Goal: Information Seeking & Learning: Learn about a topic

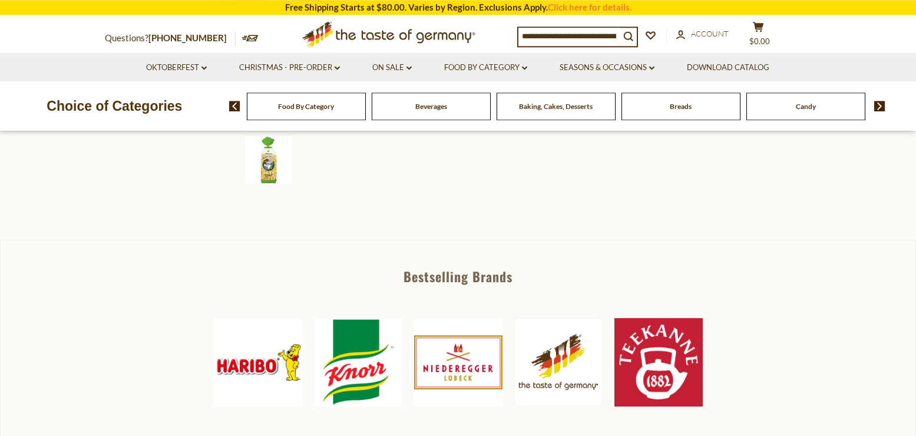
scroll to position [421, 0]
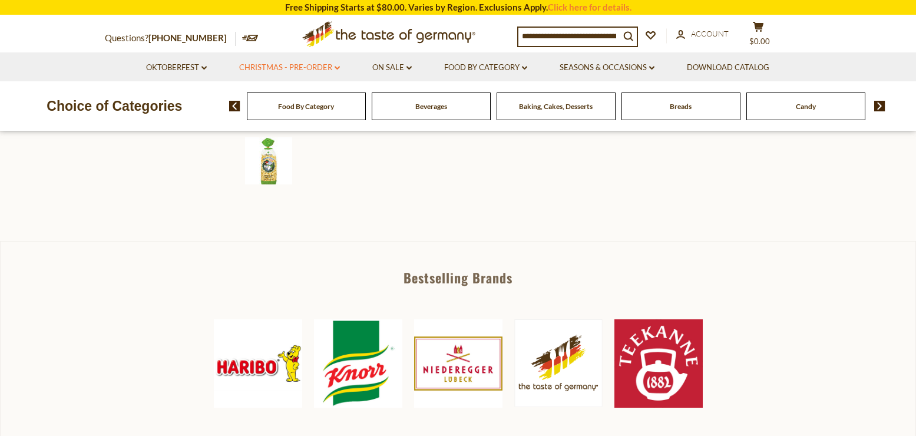
click at [308, 67] on link "Christmas - PRE-ORDER dropdown_arrow" at bounding box center [289, 67] width 101 height 13
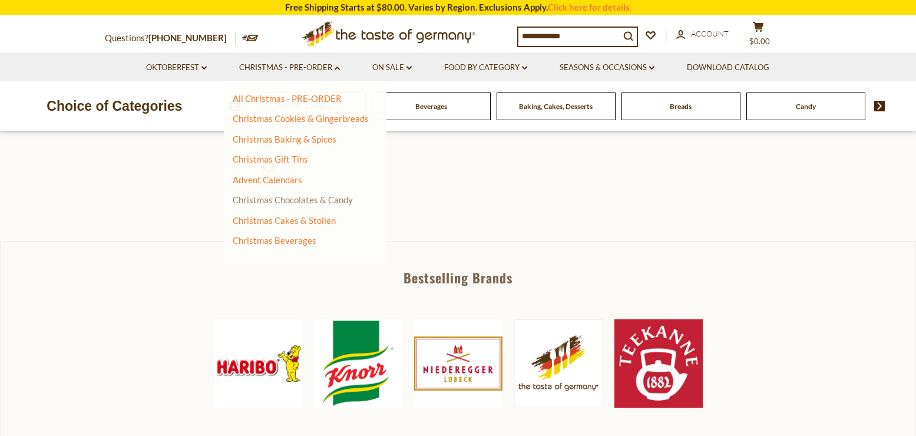
click at [342, 199] on link "Christmas Chocolates & Candy" at bounding box center [293, 199] width 120 height 11
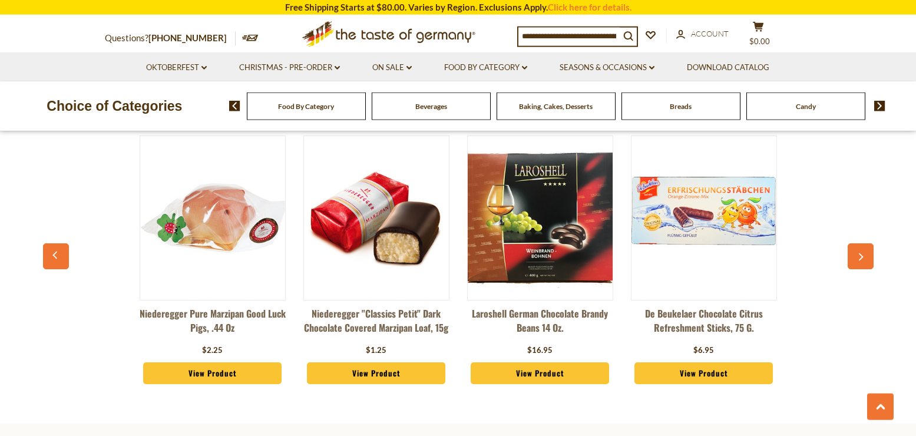
scroll to position [3185, 0]
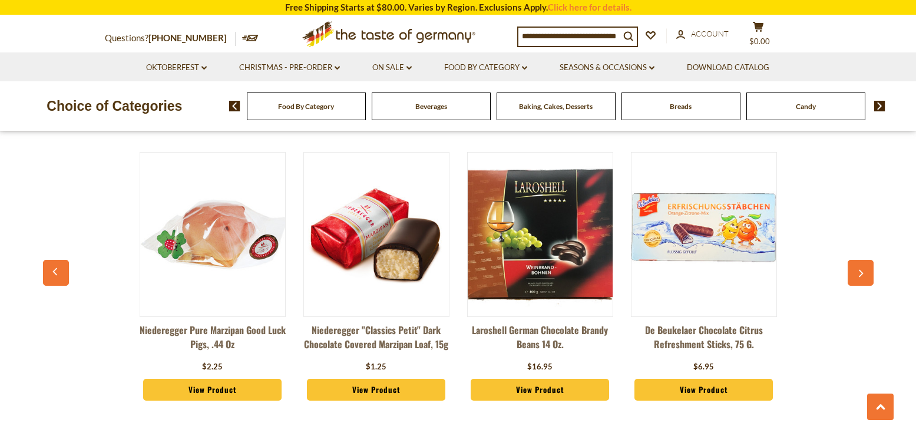
click at [539, 379] on link "View Product" at bounding box center [540, 390] width 139 height 22
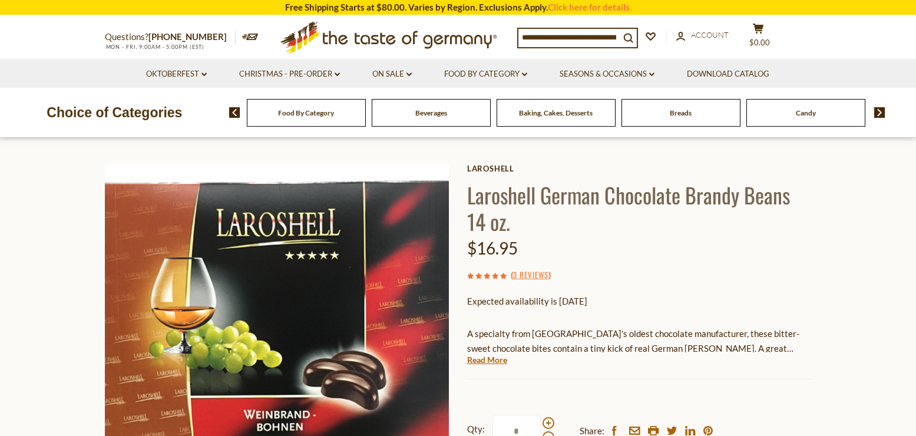
scroll to position [120, 0]
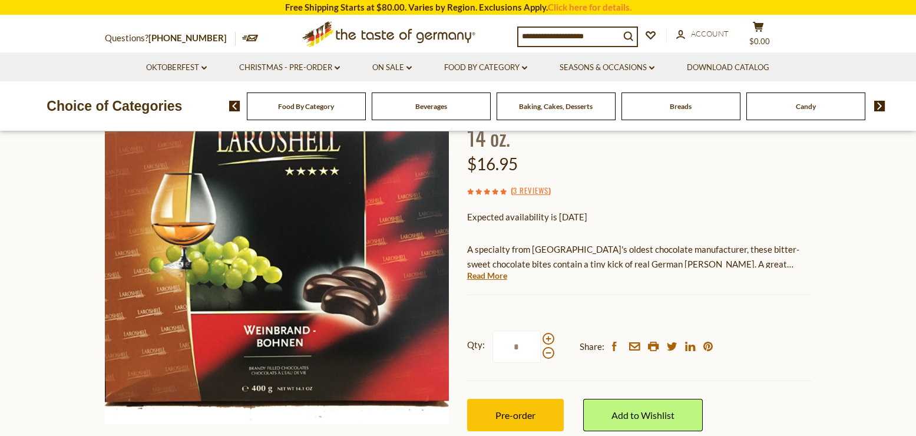
click at [509, 286] on div "Current stock: 0" at bounding box center [639, 287] width 345 height 8
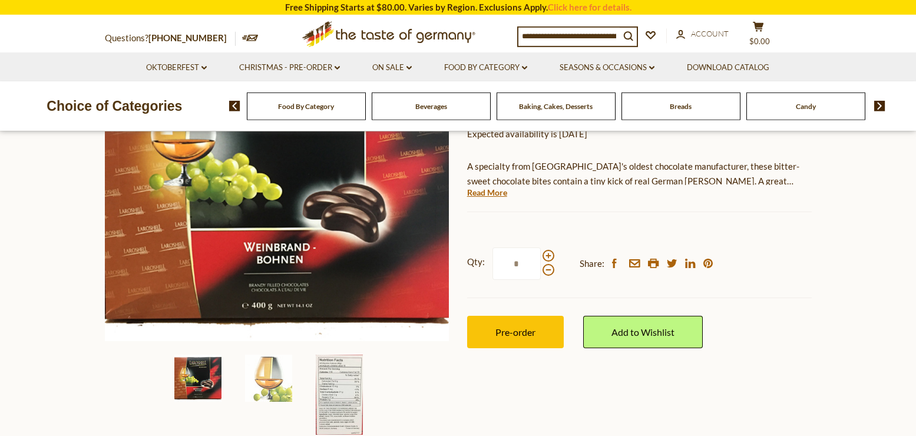
scroll to position [240, 0]
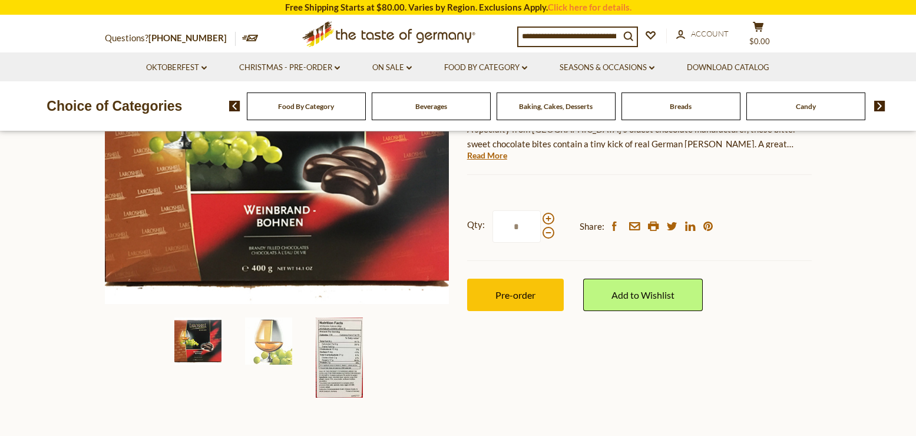
click at [339, 340] on img at bounding box center [339, 358] width 47 height 80
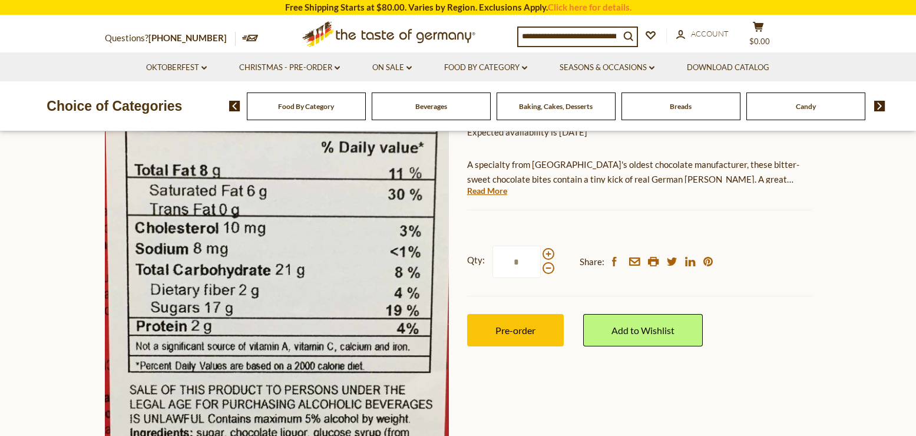
scroll to position [0, 0]
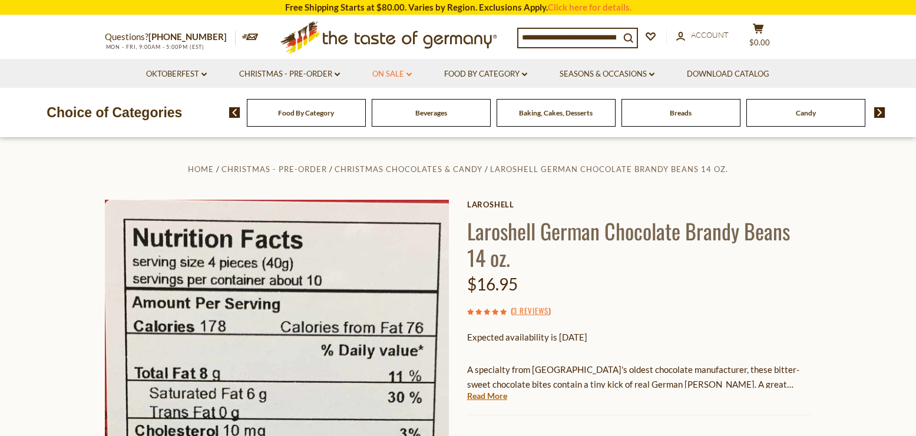
click at [403, 71] on link "On Sale dropdown_arrow" at bounding box center [391, 74] width 39 height 13
click at [398, 127] on link "Feature Sale" at bounding box center [390, 125] width 48 height 11
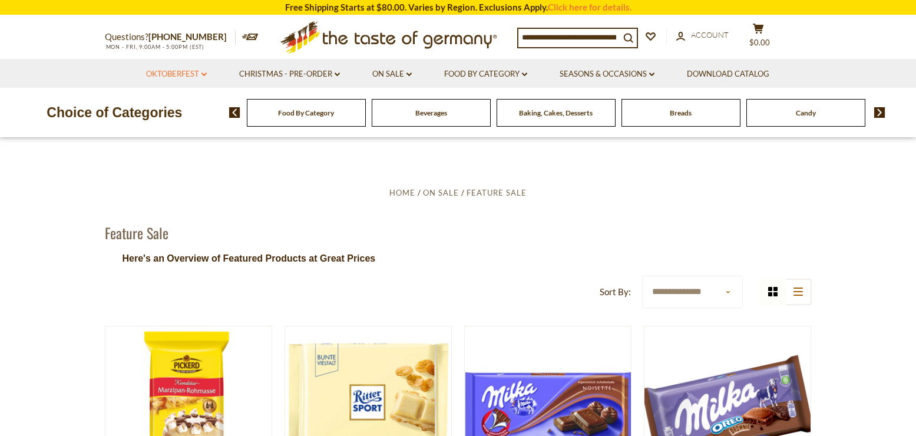
click at [191, 71] on link "Oktoberfest dropdown_arrow" at bounding box center [176, 74] width 61 height 13
click at [178, 107] on link "All Oktoberfest" at bounding box center [170, 105] width 61 height 11
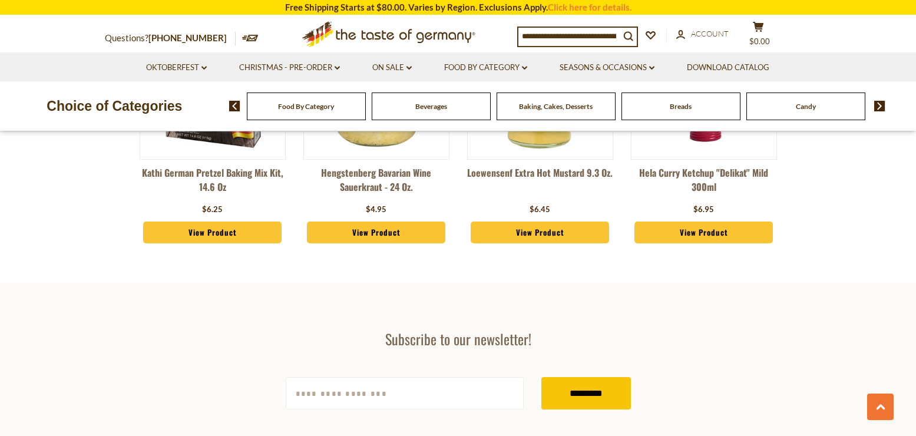
scroll to position [3425, 0]
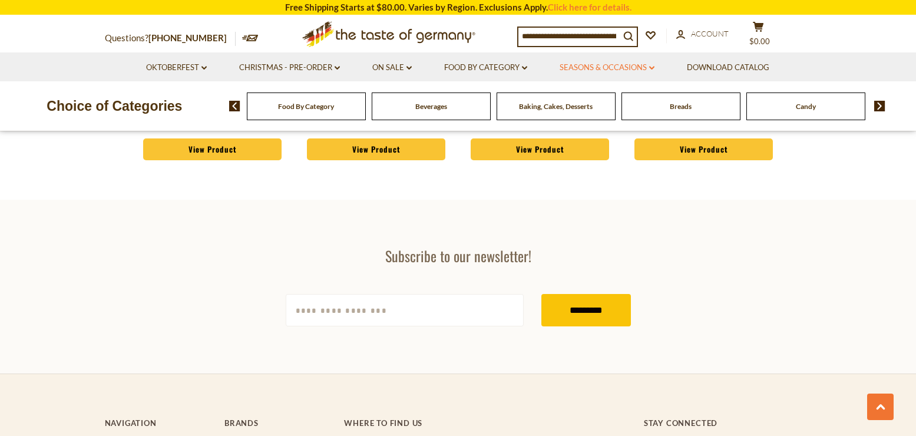
click at [594, 66] on link "Seasons & Occasions dropdown_arrow" at bounding box center [607, 67] width 95 height 13
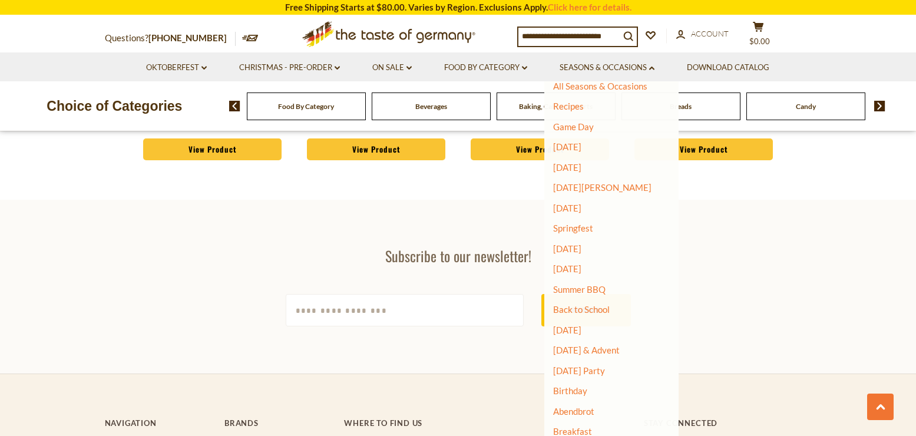
scroll to position [16, 0]
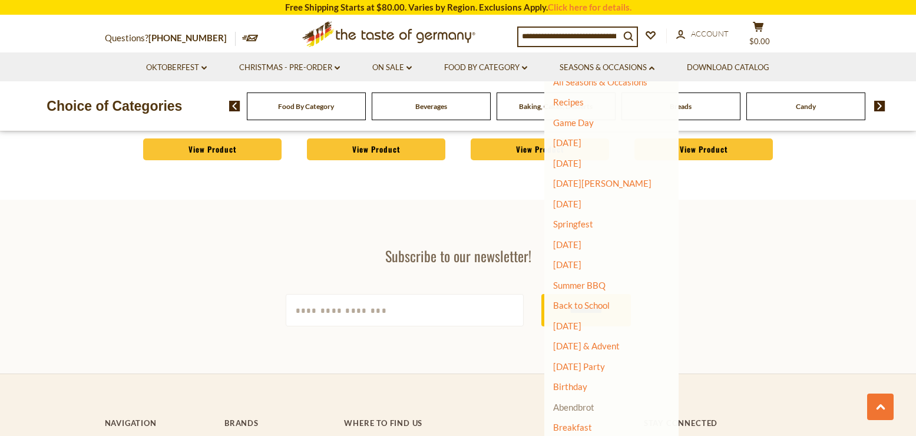
click at [591, 404] on link "Abendbrot" at bounding box center [573, 407] width 41 height 11
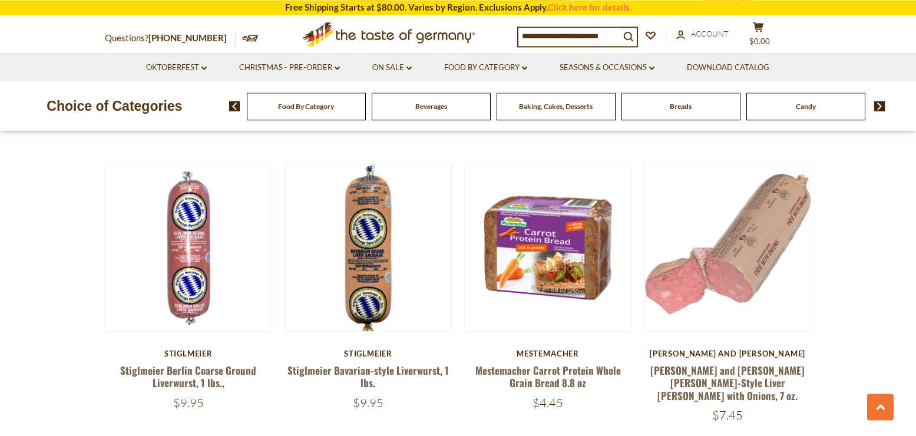
scroll to position [1202, 0]
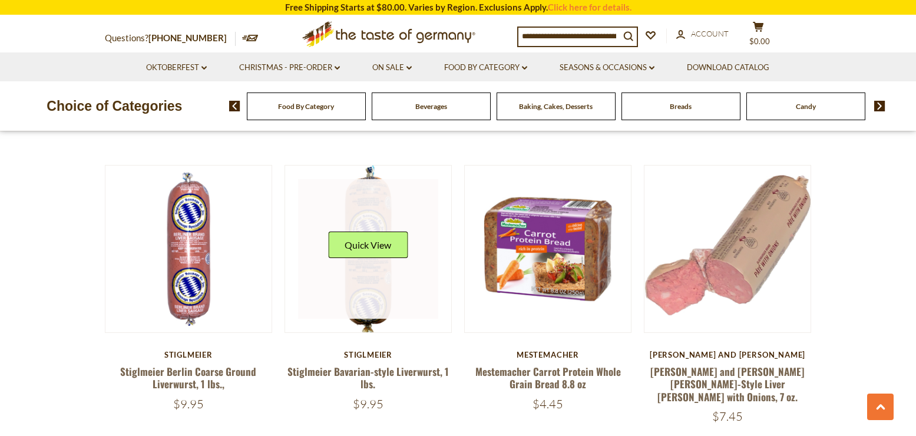
click at [368, 252] on div "Quick View" at bounding box center [368, 249] width 80 height 35
click at [359, 232] on button "Quick View" at bounding box center [368, 245] width 80 height 27
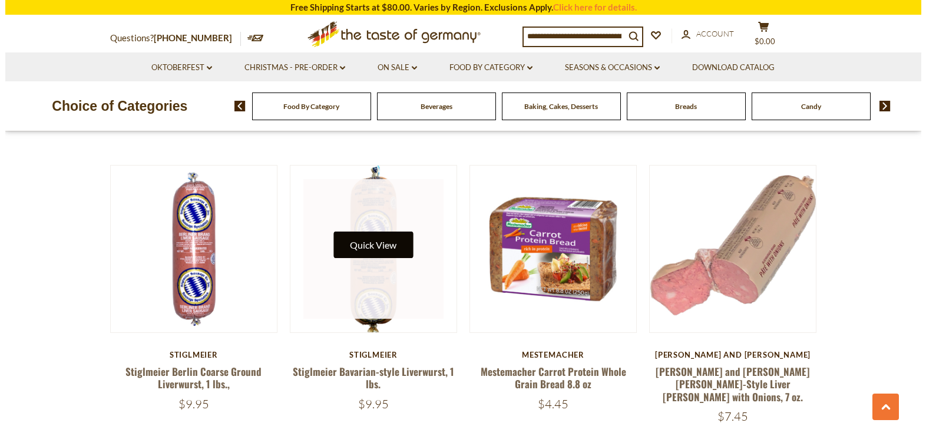
scroll to position [1204, 0]
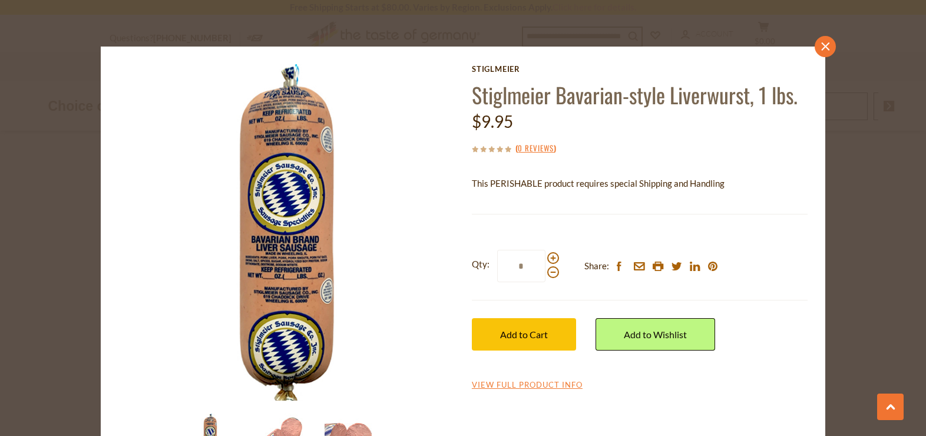
click at [822, 42] on icon "close" at bounding box center [825, 46] width 9 height 9
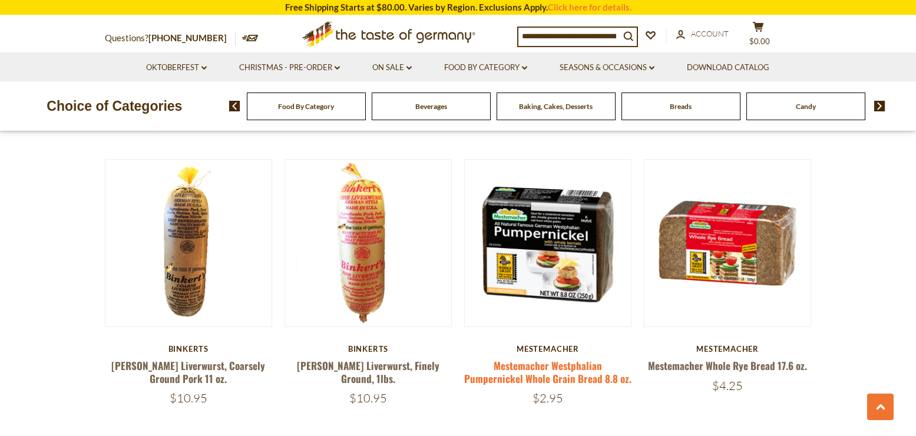
scroll to position [1803, 0]
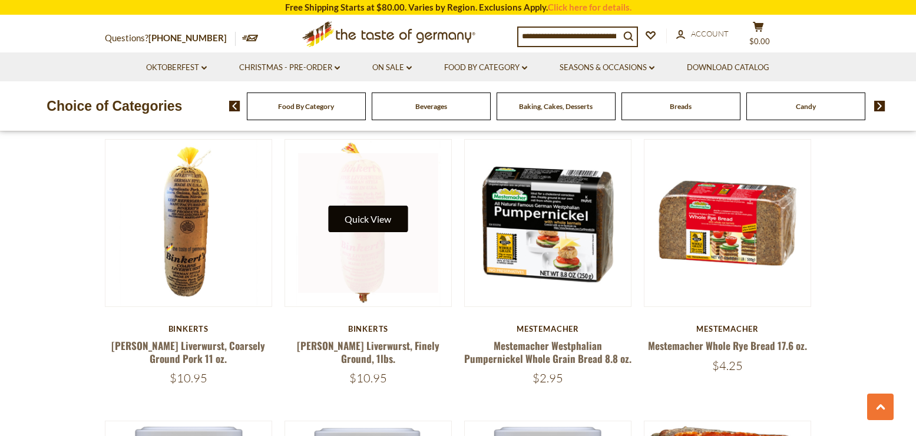
click at [355, 206] on button "Quick View" at bounding box center [368, 219] width 80 height 27
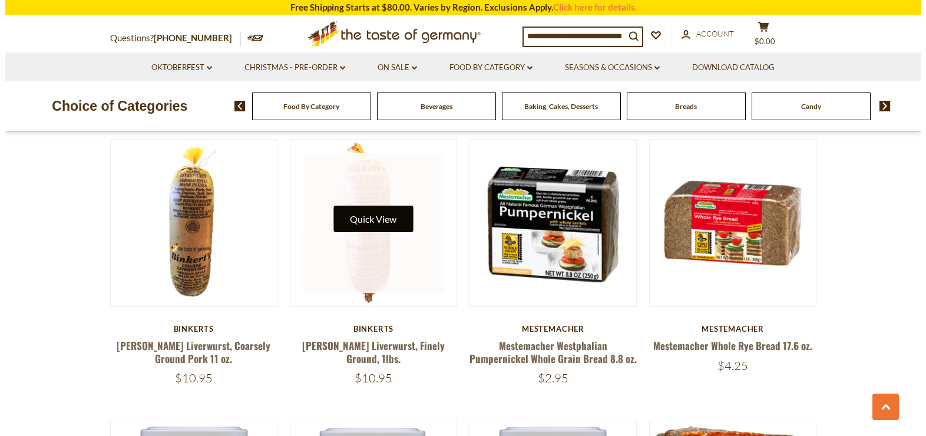
scroll to position [1805, 0]
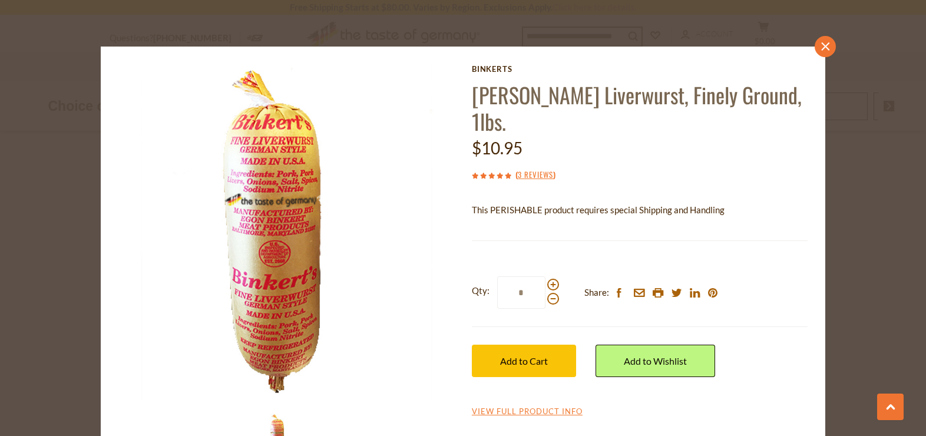
click at [825, 45] on link "close" at bounding box center [825, 46] width 21 height 21
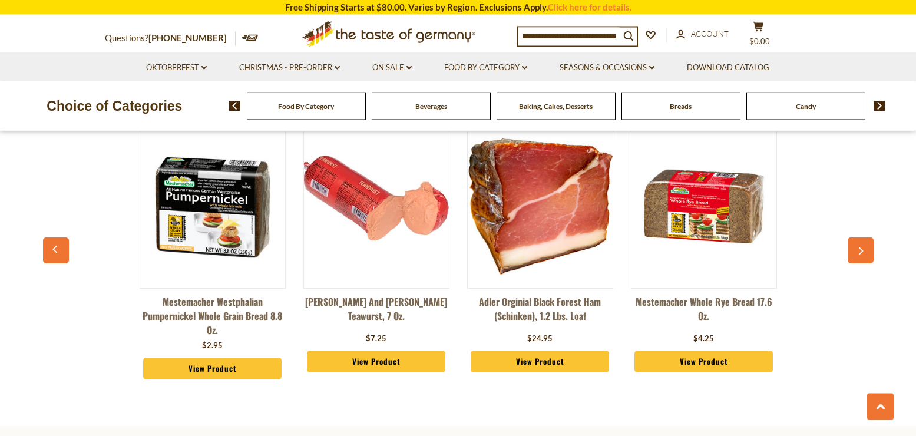
scroll to position [2704, 0]
